Goal: Information Seeking & Learning: Learn about a topic

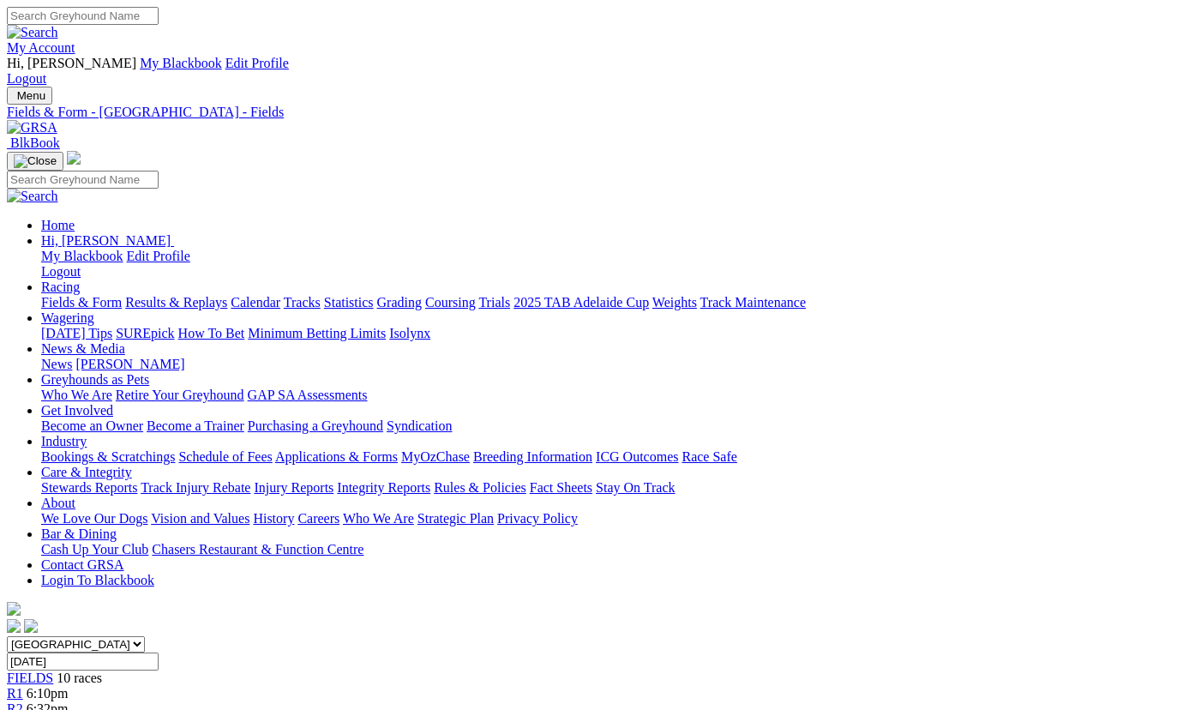
click at [374, 295] on link "Statistics" at bounding box center [349, 302] width 50 height 15
click at [73, 681] on link "Track" at bounding box center [57, 688] width 32 height 15
select select "angle-park"
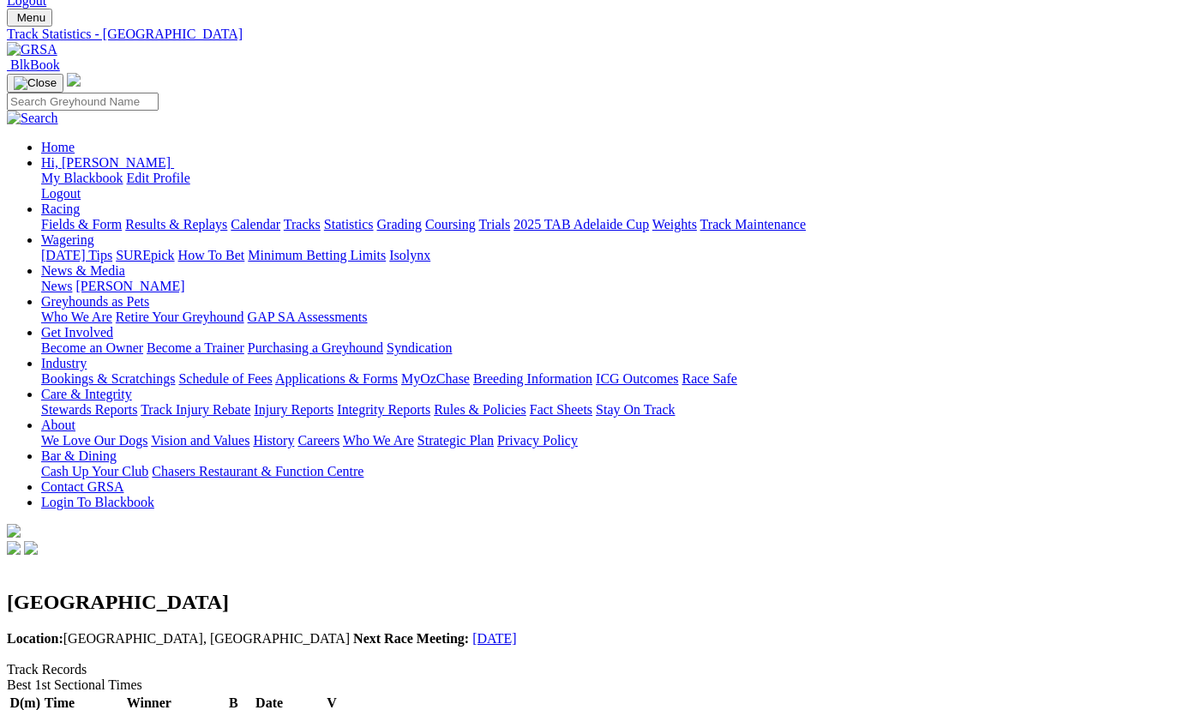
scroll to position [187, 0]
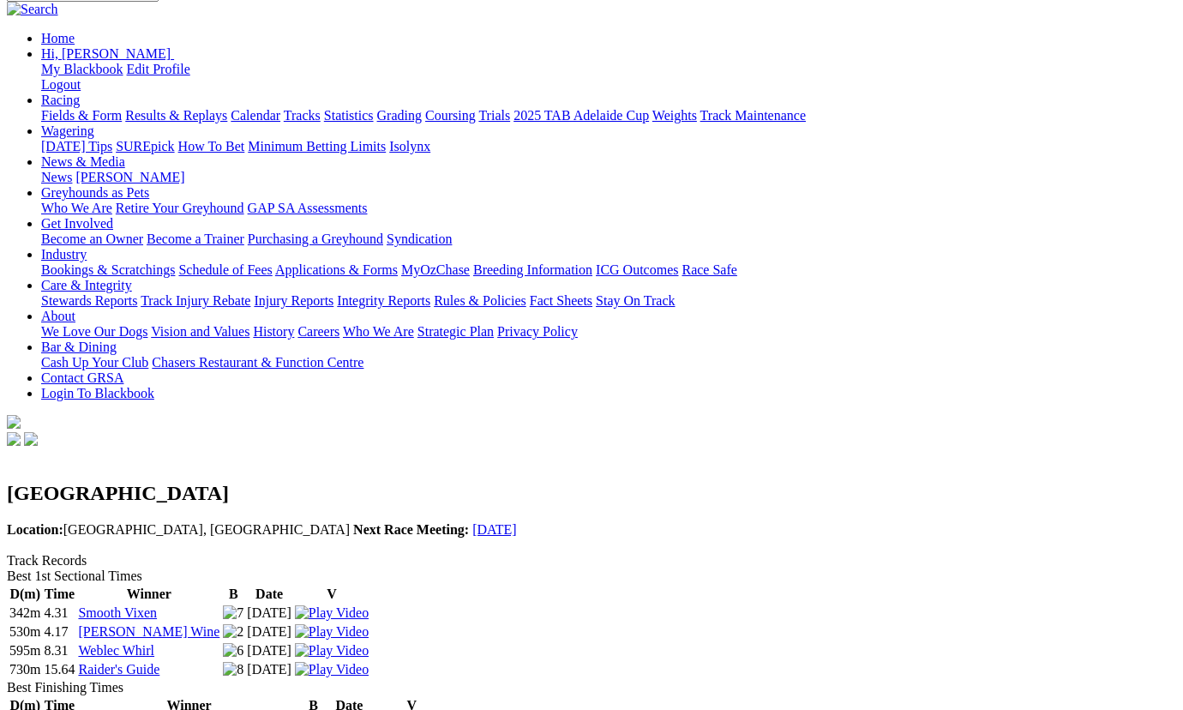
click at [157, 605] on link "Smooth Vixen" at bounding box center [117, 612] width 79 height 15
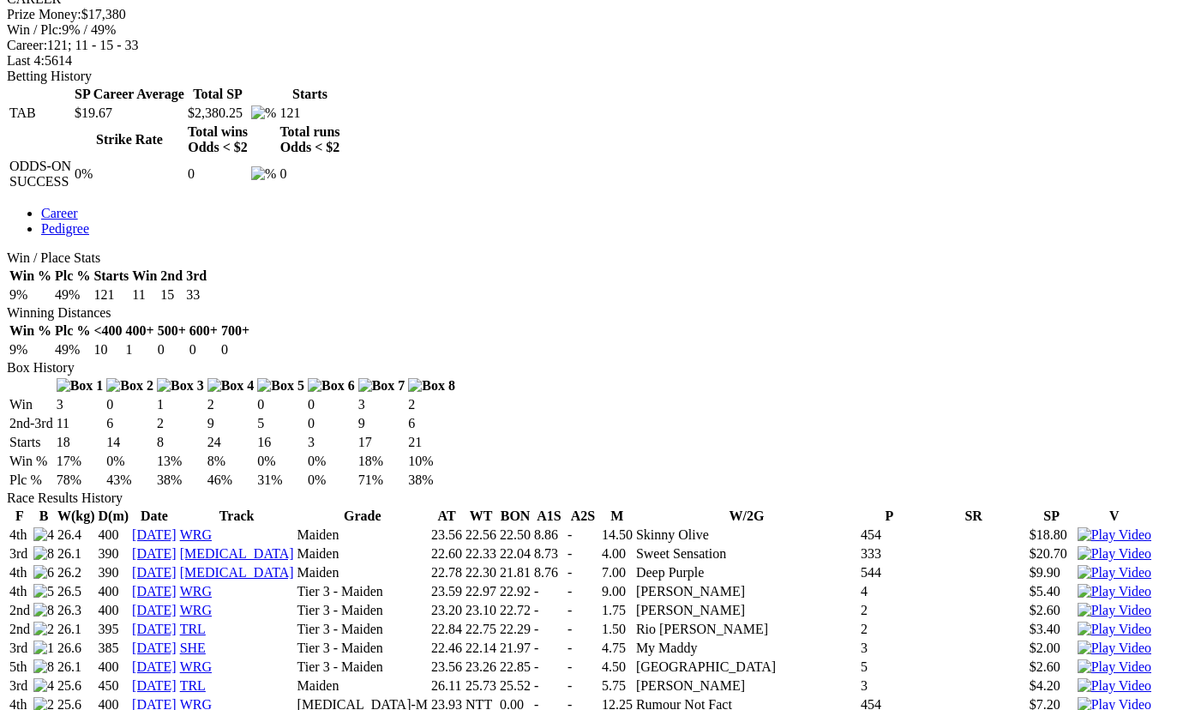
scroll to position [374, 0]
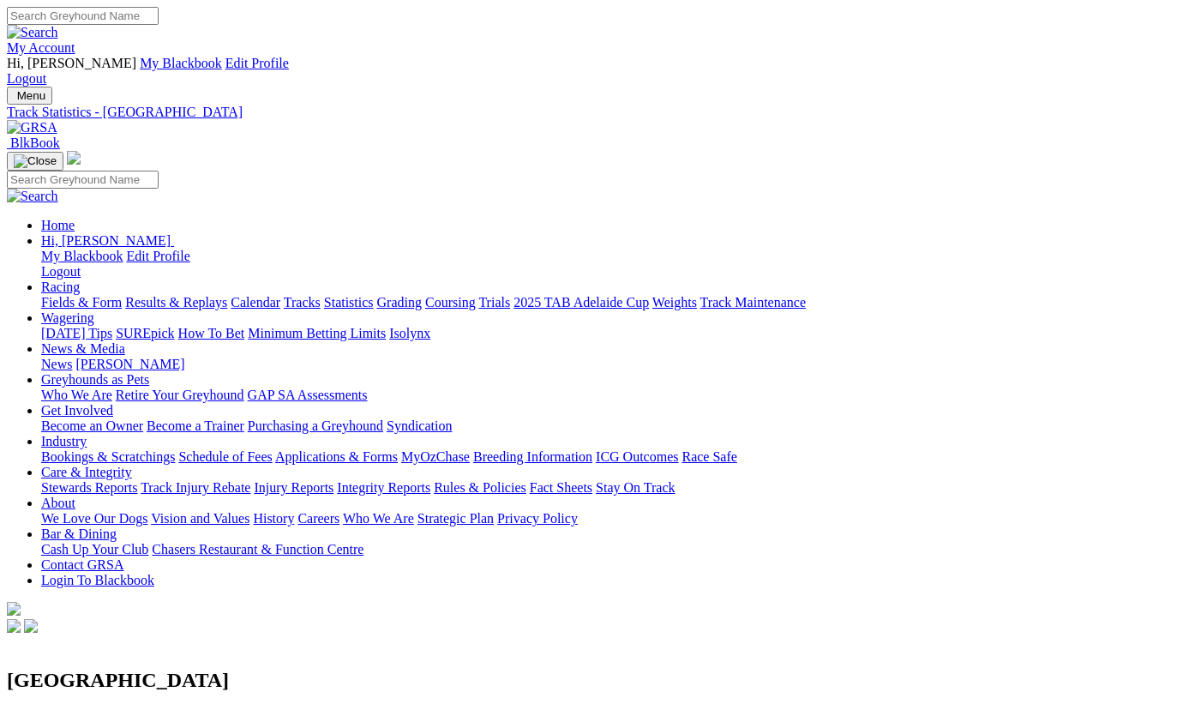
scroll to position [93, 0]
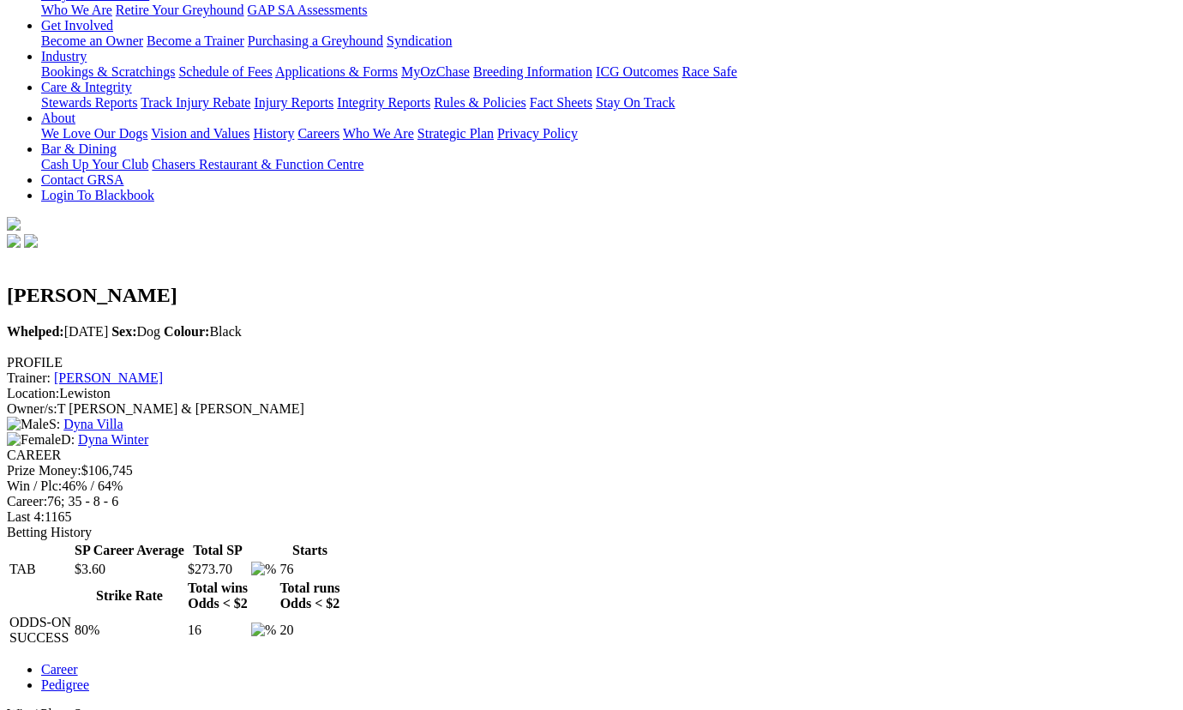
scroll to position [374, 0]
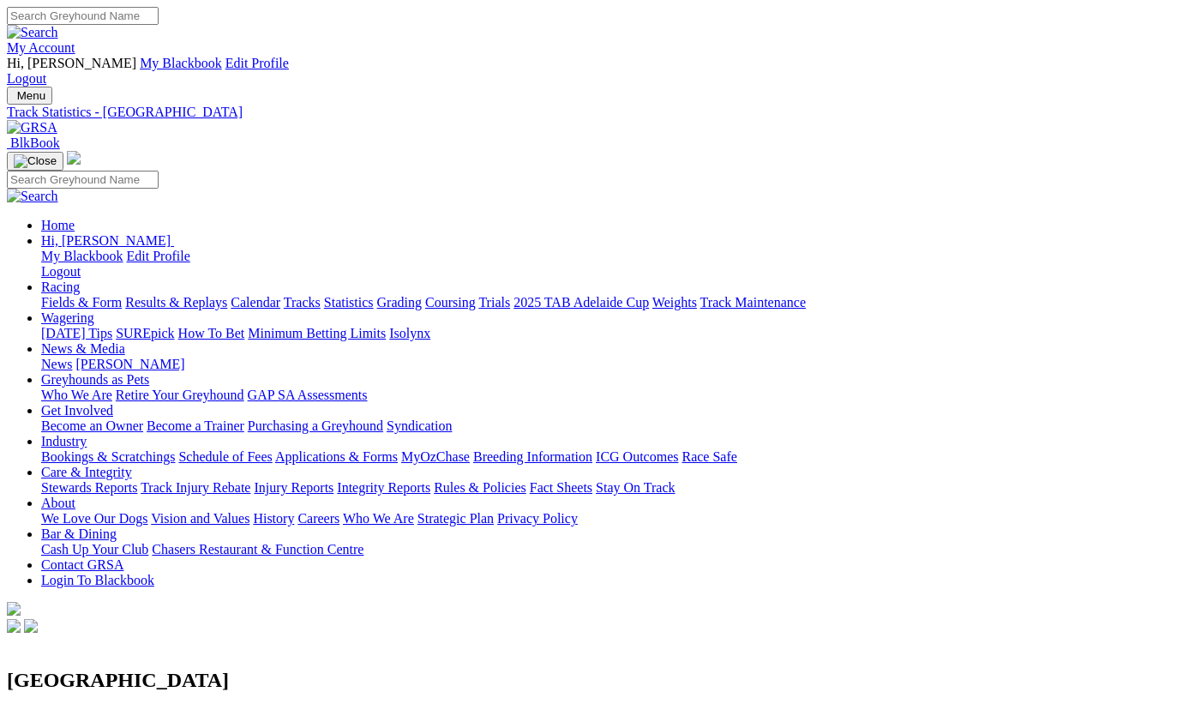
click at [80, 280] on link "Racing" at bounding box center [60, 287] width 39 height 15
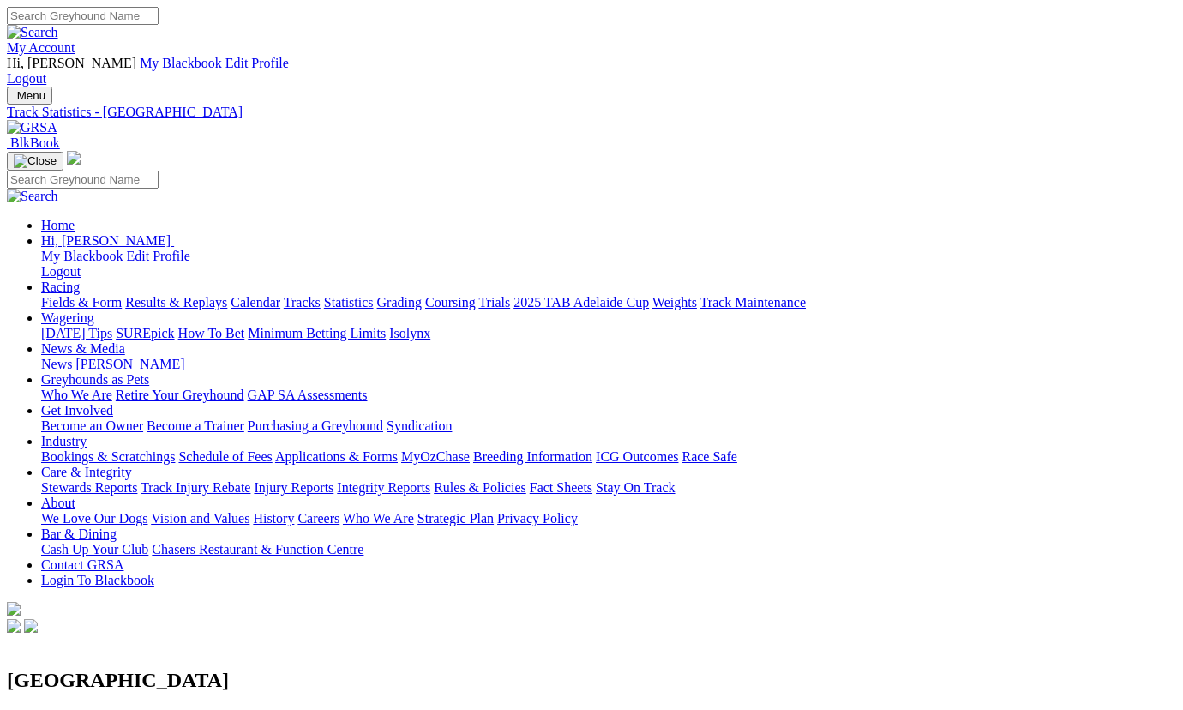
click at [63, 295] on link "Fields & Form" at bounding box center [81, 302] width 81 height 15
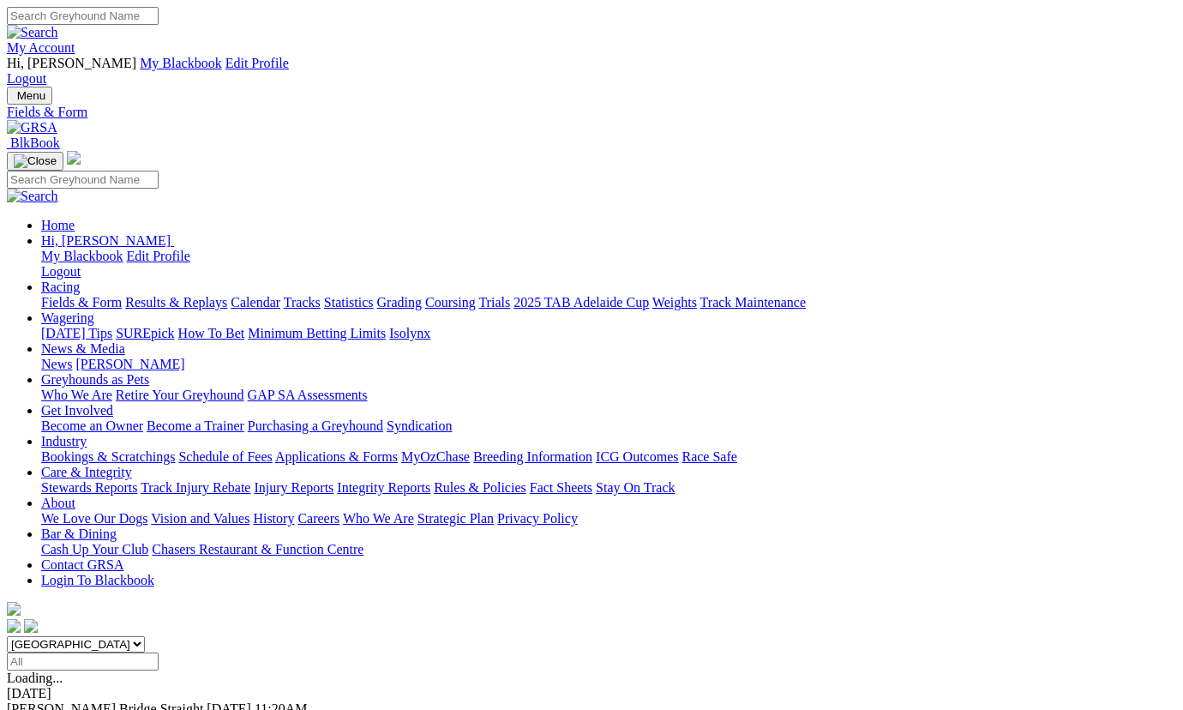
click at [201, 295] on link "Results & Replays" at bounding box center [176, 302] width 102 height 15
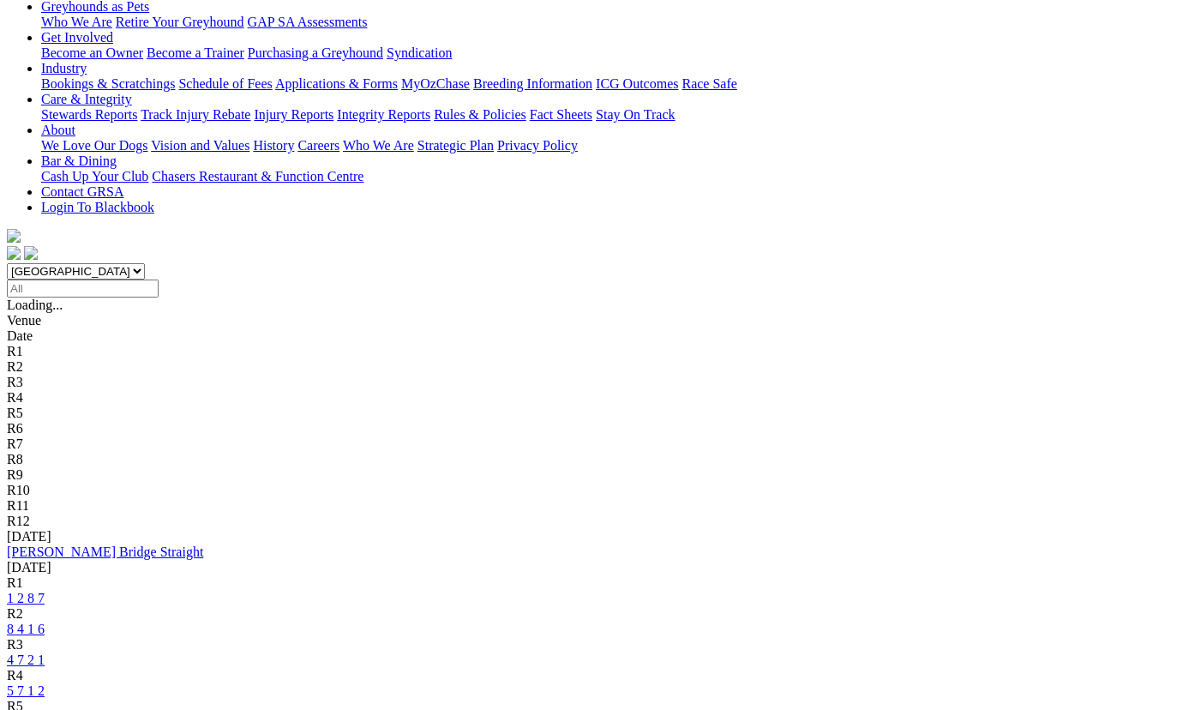
scroll to position [374, 0]
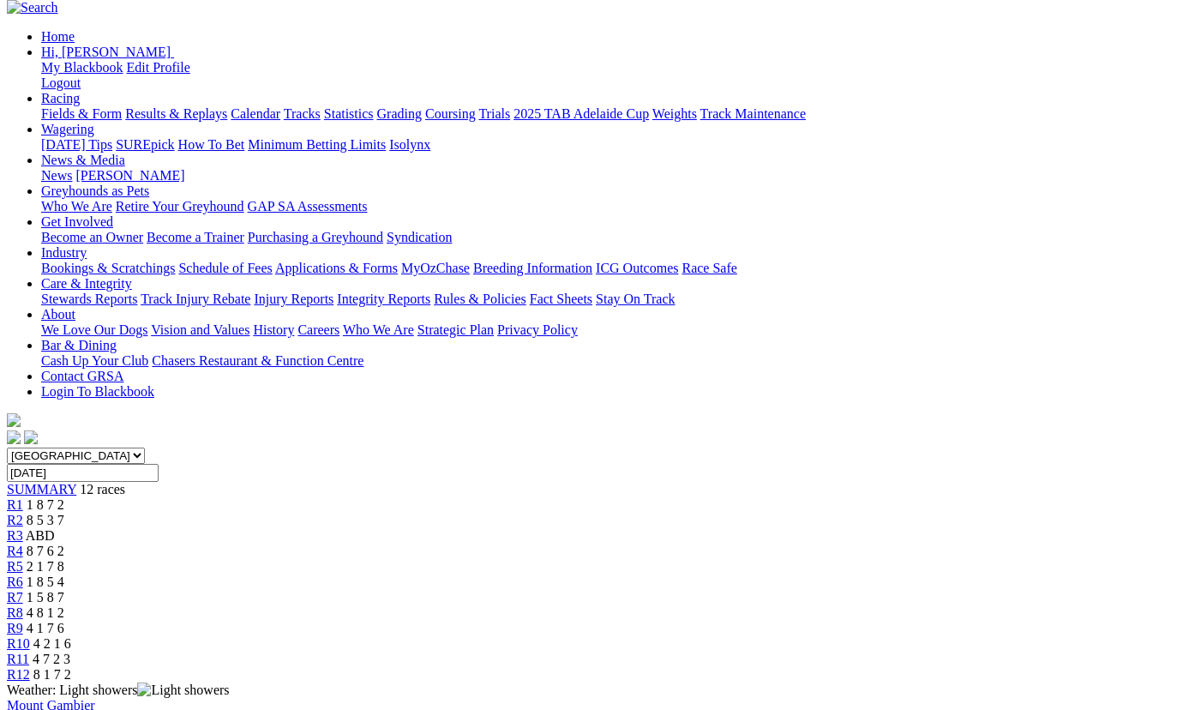
scroll to position [187, 0]
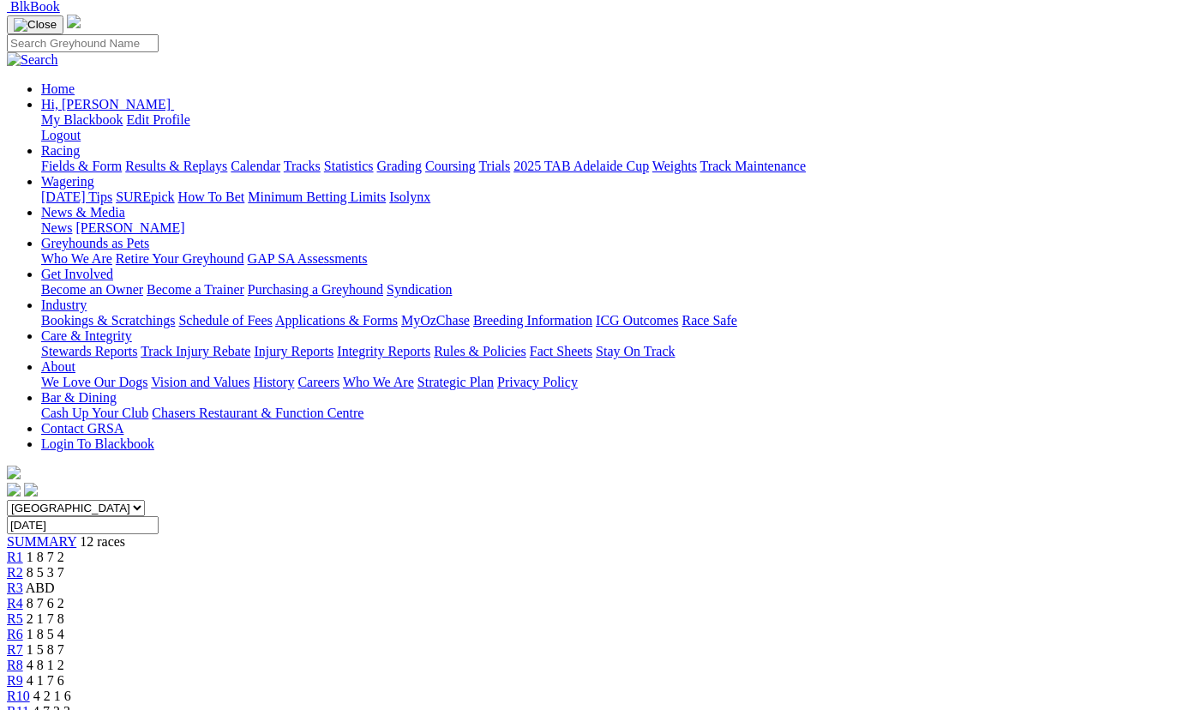
scroll to position [93, 0]
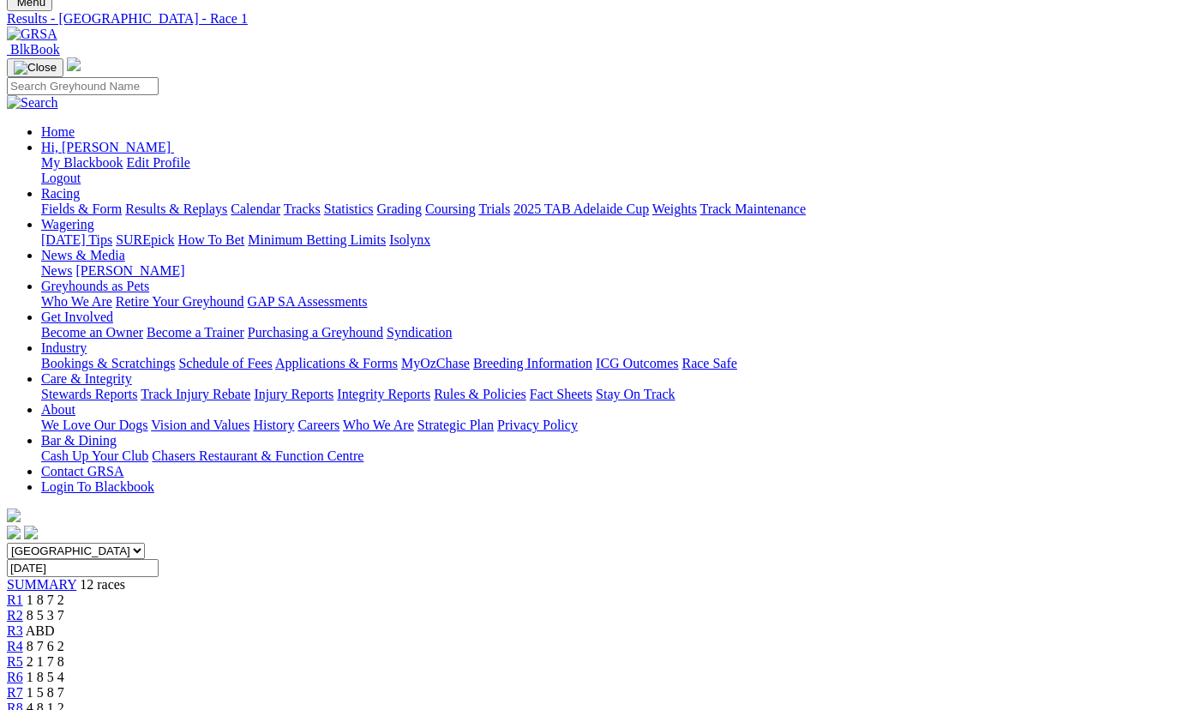
click at [64, 639] on span "8 7 6 2" at bounding box center [46, 646] width 38 height 15
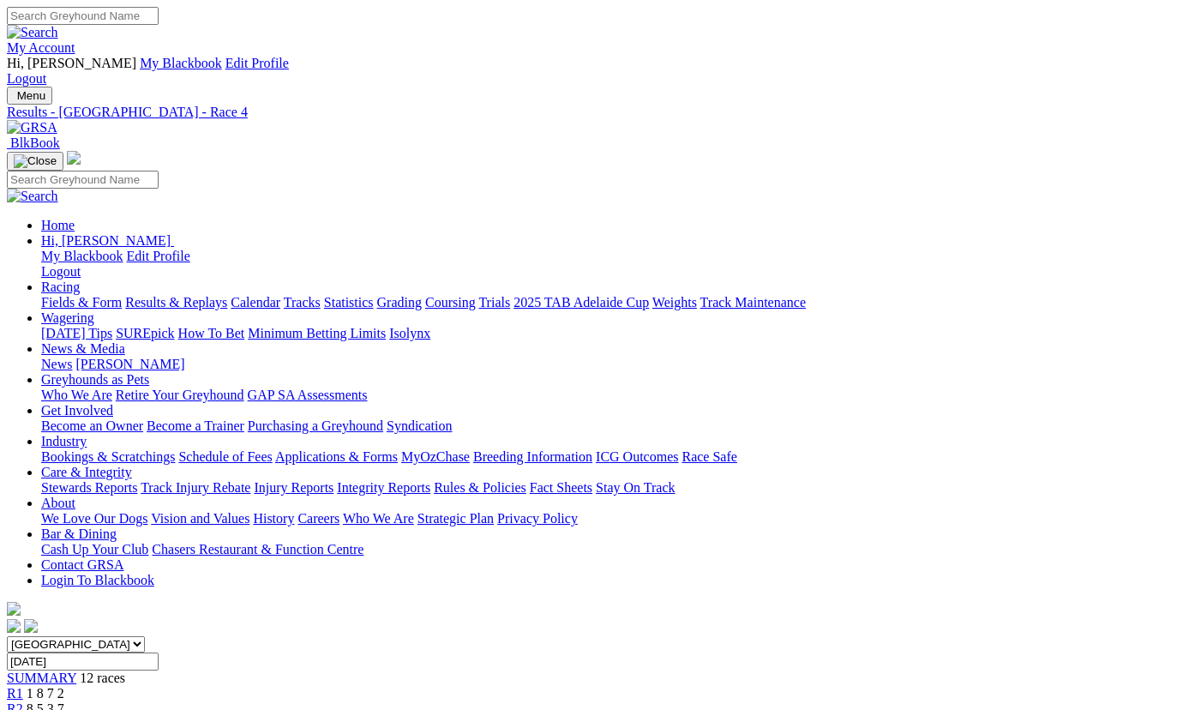
click at [81, 295] on link "Fields & Form" at bounding box center [81, 302] width 81 height 15
click at [55, 636] on select "[GEOGRAPHIC_DATA] [GEOGRAPHIC_DATA] [GEOGRAPHIC_DATA] [GEOGRAPHIC_DATA] [GEOGRA…" at bounding box center [76, 644] width 138 height 16
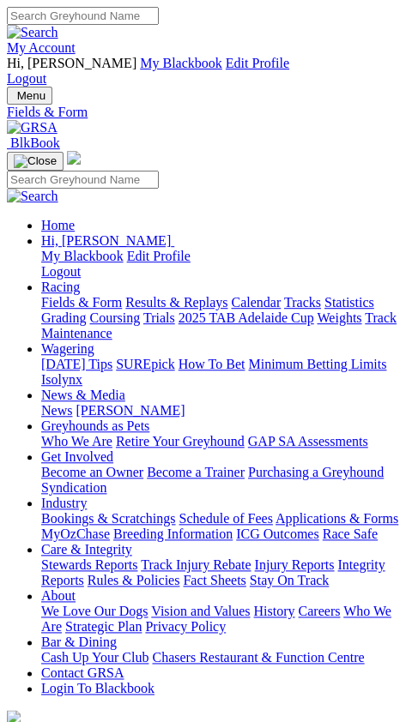
select select "TAS"
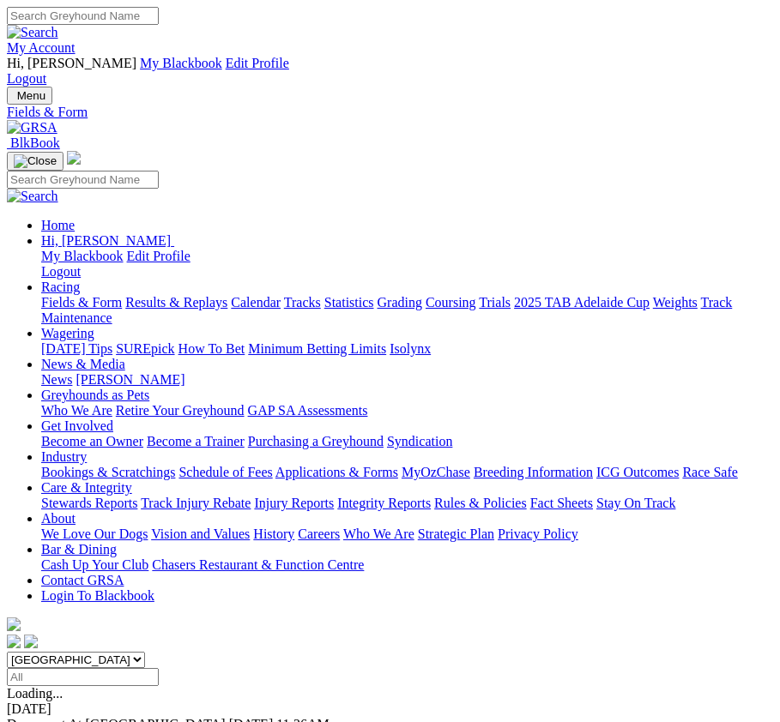
drag, startPoint x: 438, startPoint y: 99, endPoint x: 573, endPoint y: 519, distance: 440.5
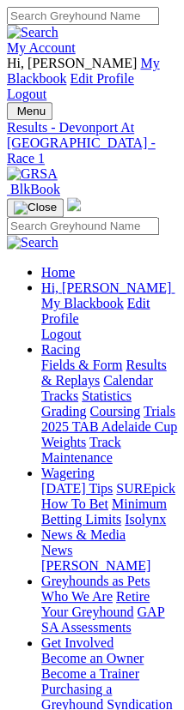
click at [43, 102] on nav "Menu Results - Devonport At Hobart - Race 1 BlkBook Home Hi, Matthew My Blackbo…" at bounding box center [92, 631] width 170 height 1059
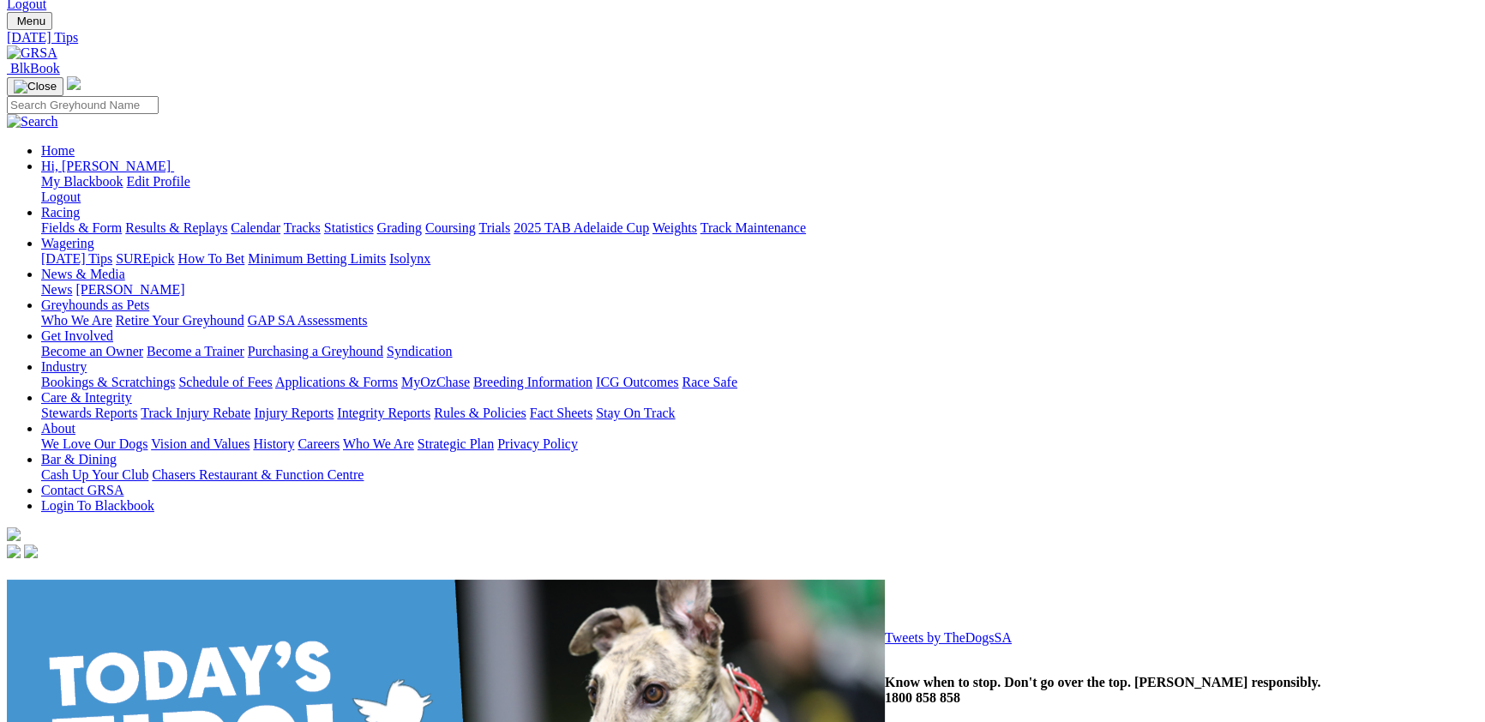
scroll to position [187, 0]
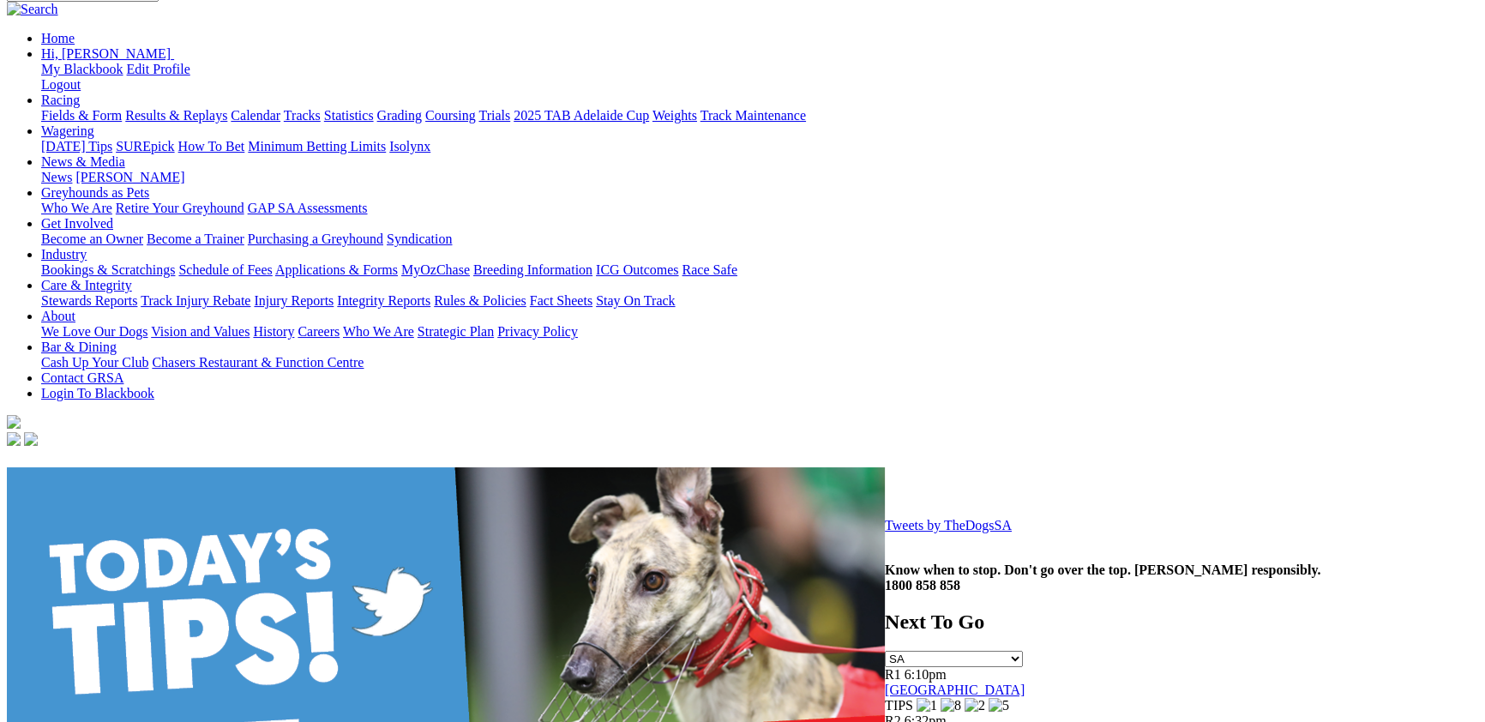
click at [885, 518] on link "Tweets by TheDogsSA" at bounding box center [948, 525] width 127 height 15
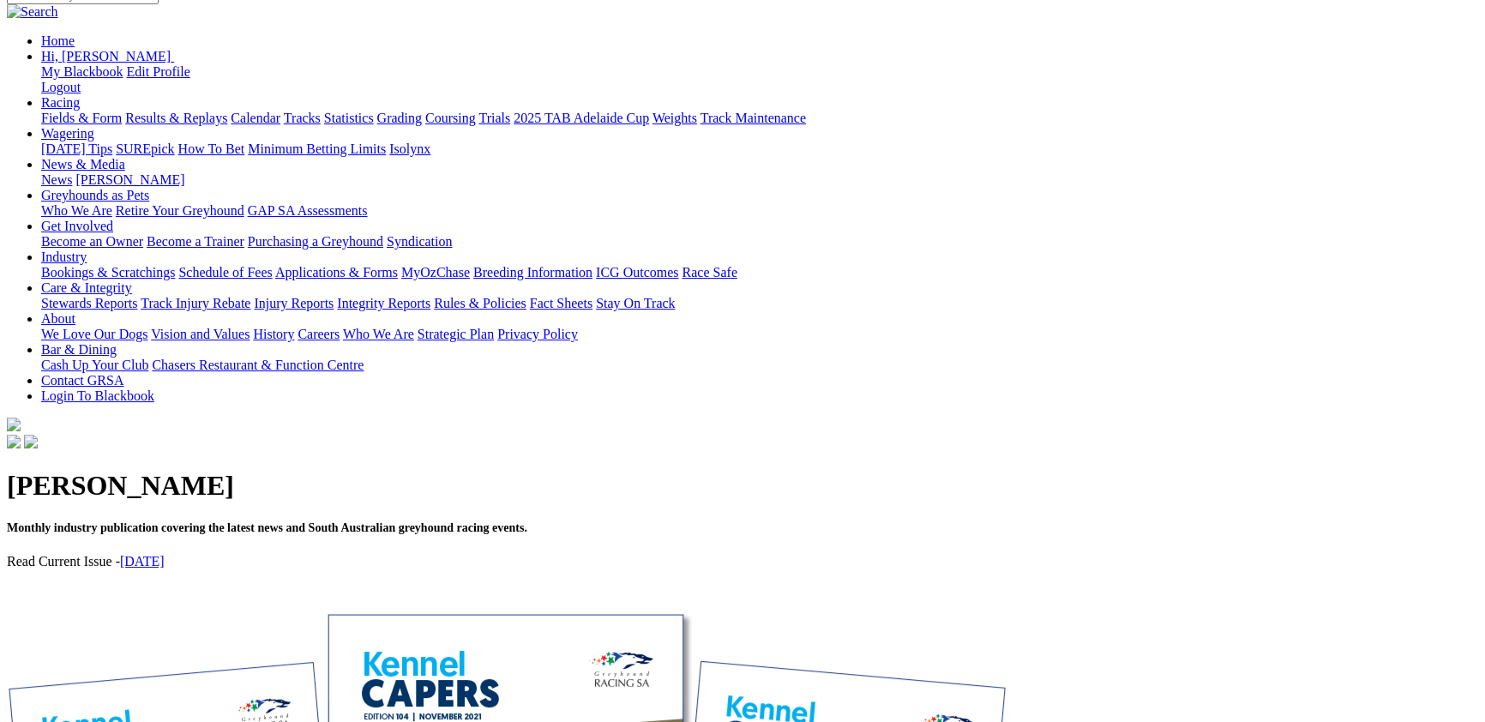
scroll to position [187, 0]
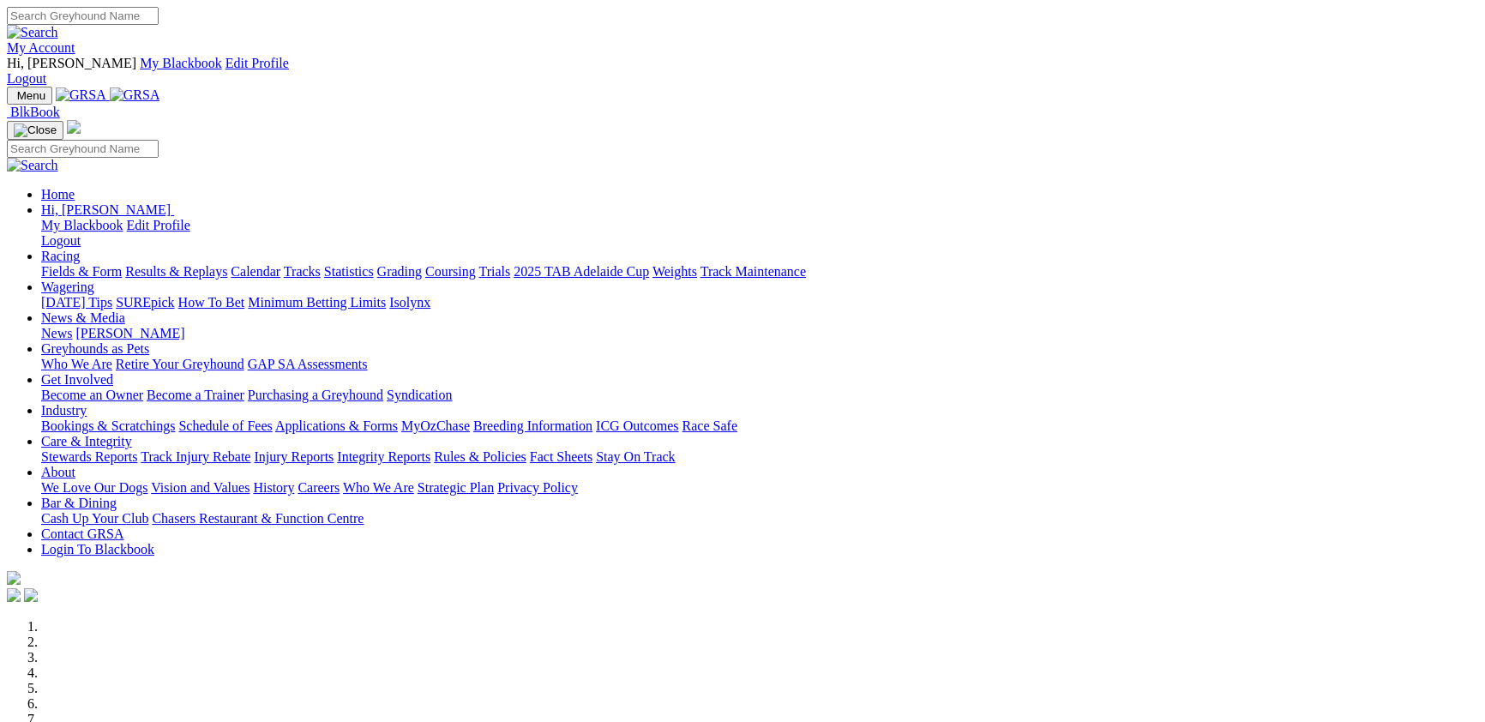
click at [58, 25] on img at bounding box center [32, 32] width 51 height 15
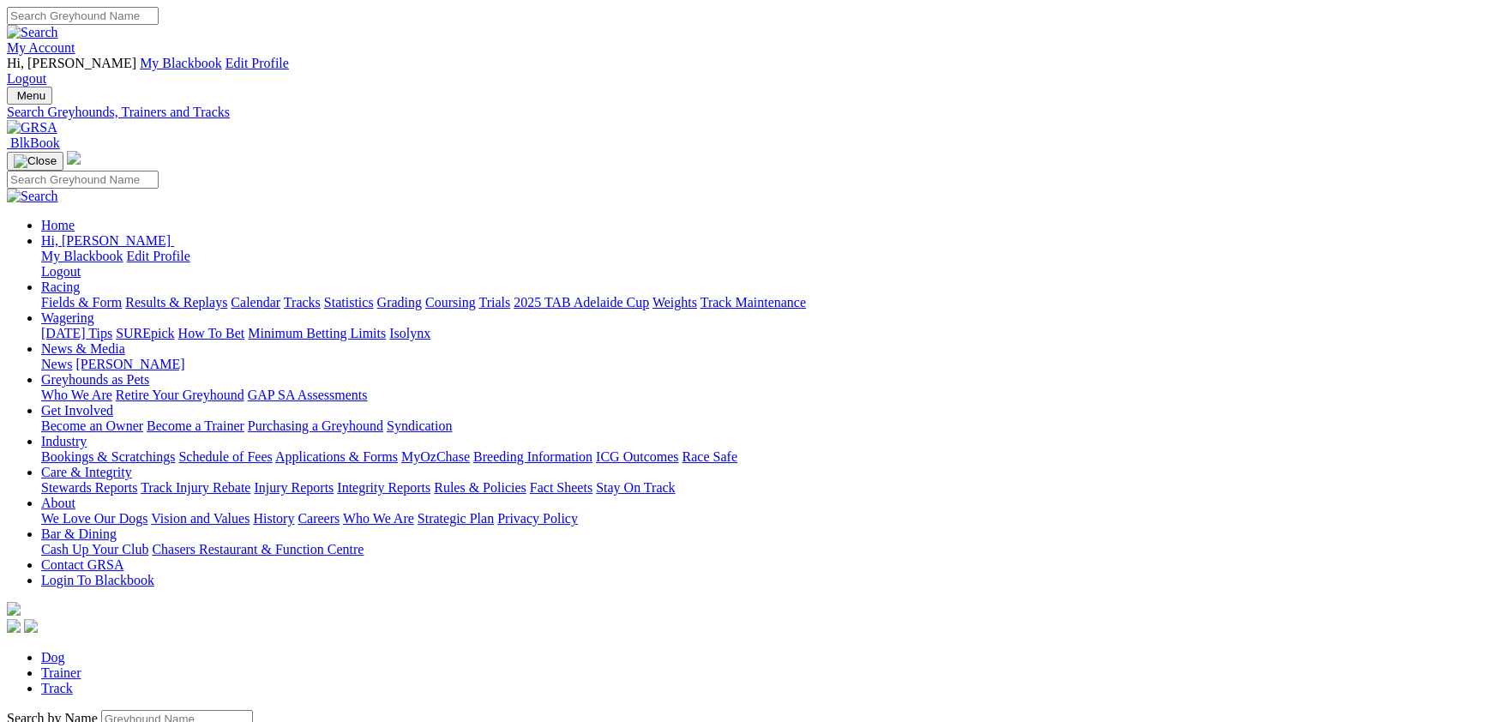
click at [122, 295] on link "Fields & Form" at bounding box center [81, 302] width 81 height 15
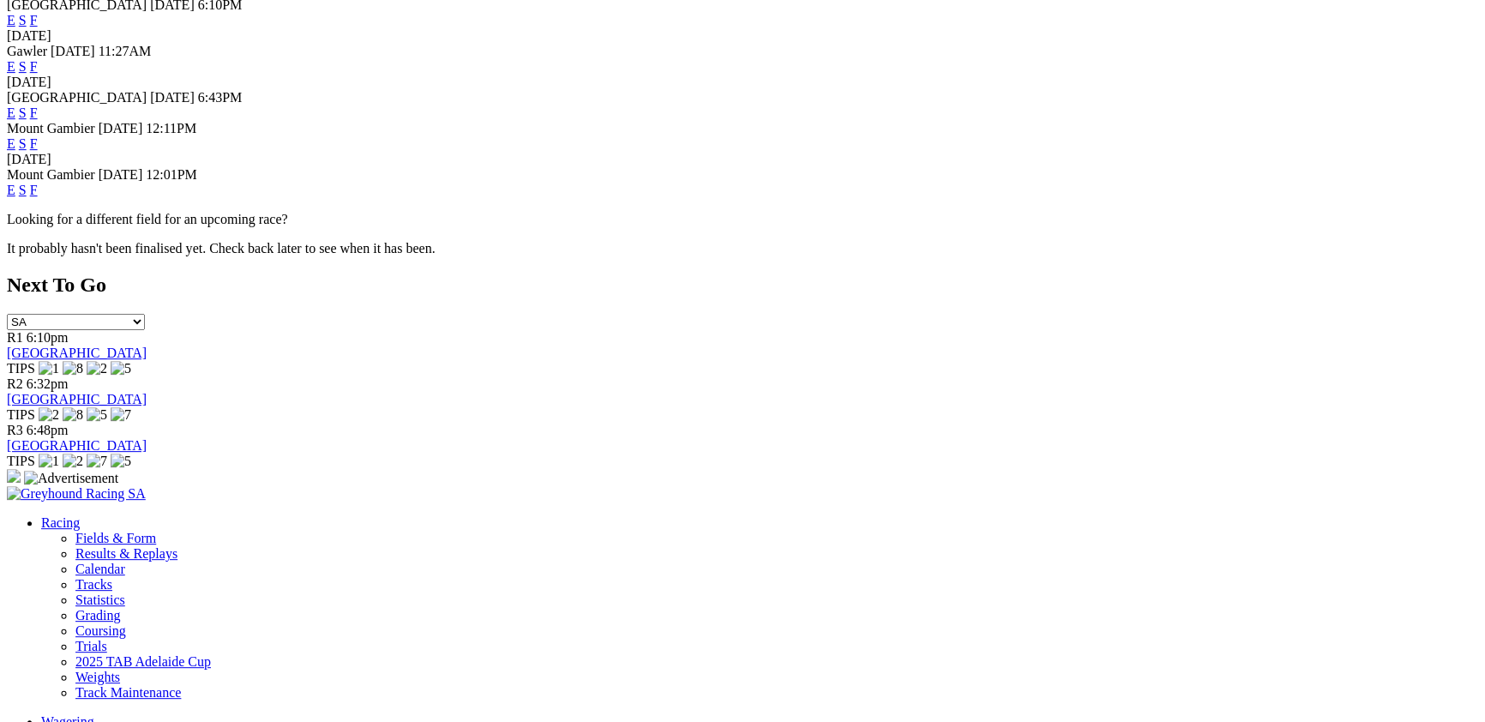
scroll to position [748, 0]
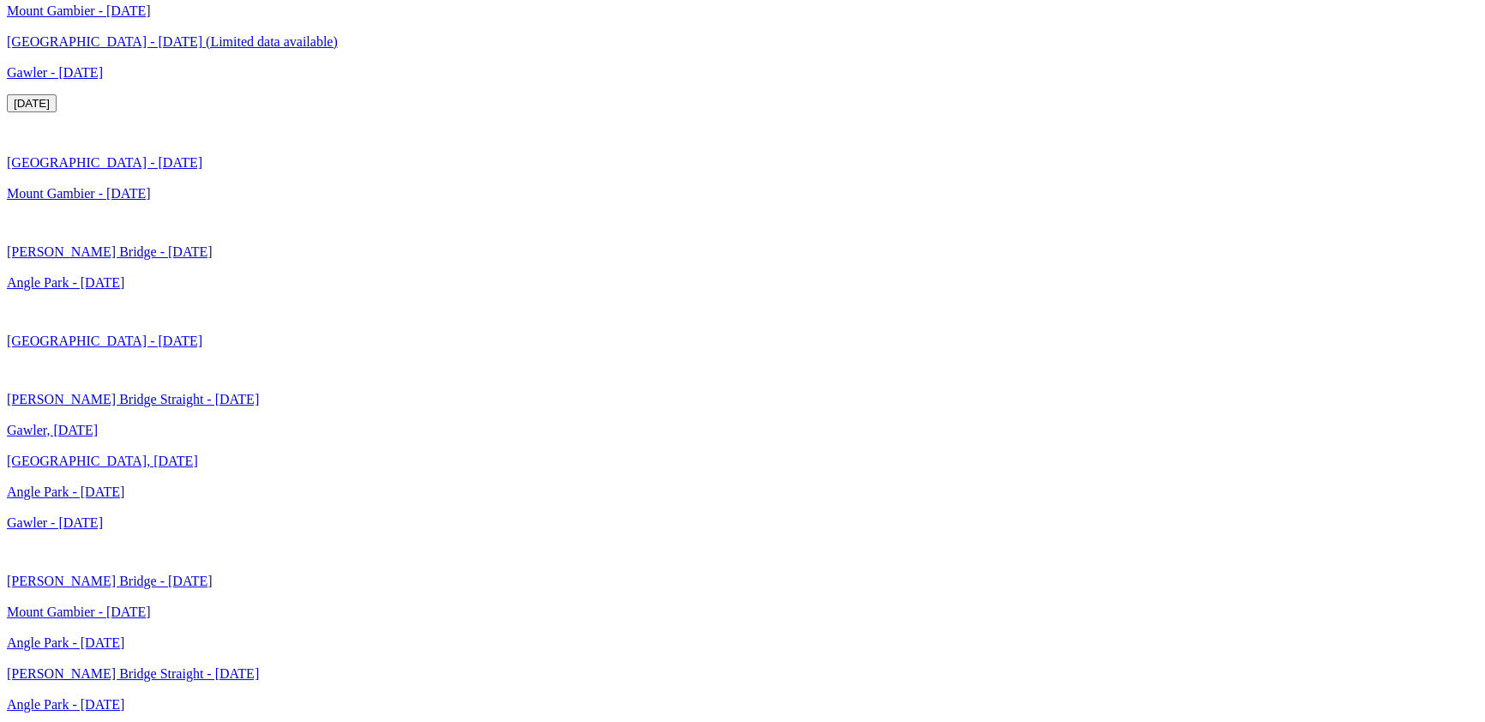
scroll to position [4397, 0]
